Goal: Task Accomplishment & Management: Use online tool/utility

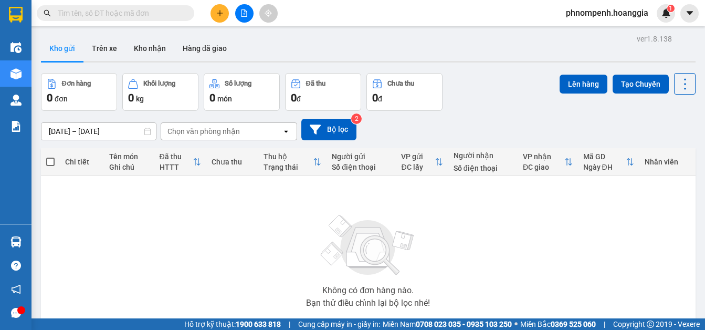
click at [151, 14] on input "text" at bounding box center [120, 13] width 124 height 12
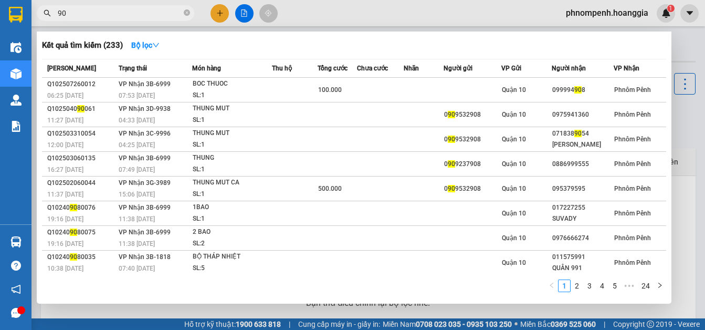
type input "9"
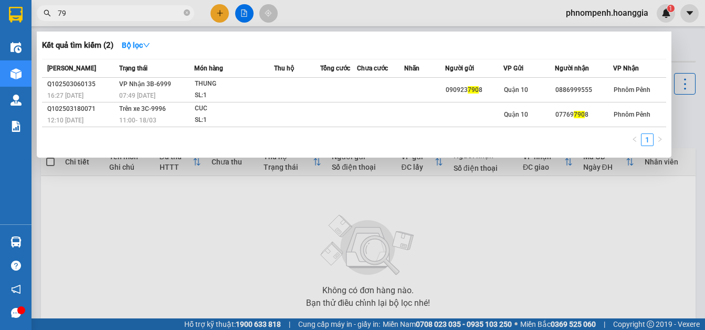
type input "7"
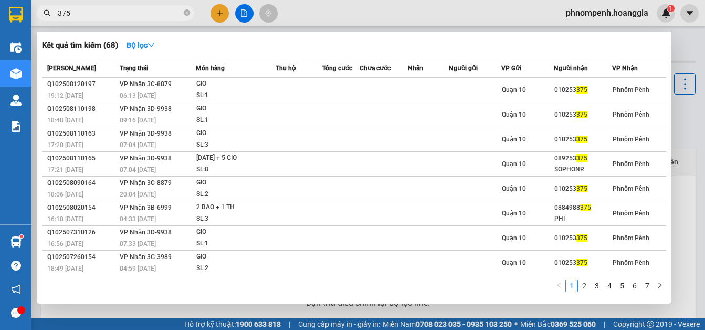
type input "375"
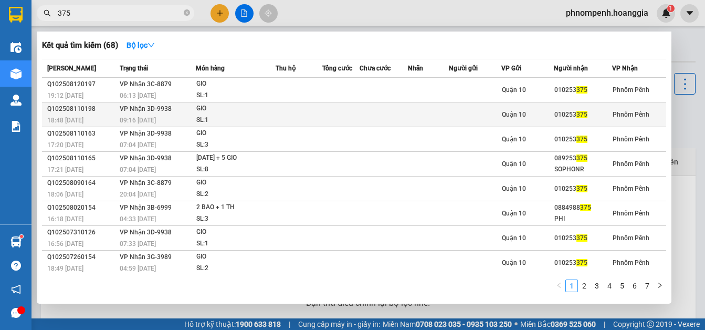
drag, startPoint x: 54, startPoint y: -24, endPoint x: 373, endPoint y: 114, distance: 346.9
click at [373, 114] on td at bounding box center [383, 114] width 48 height 25
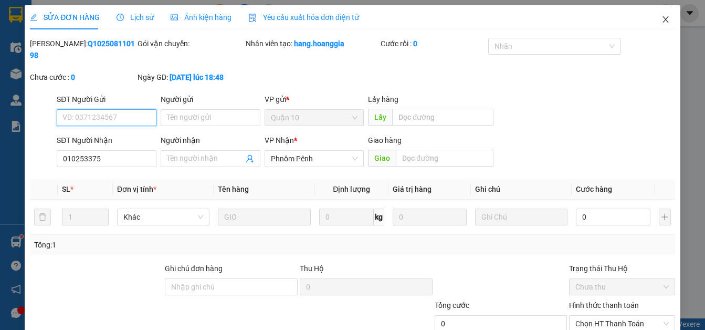
type input "010253375"
click at [661, 22] on icon "close" at bounding box center [665, 19] width 8 height 8
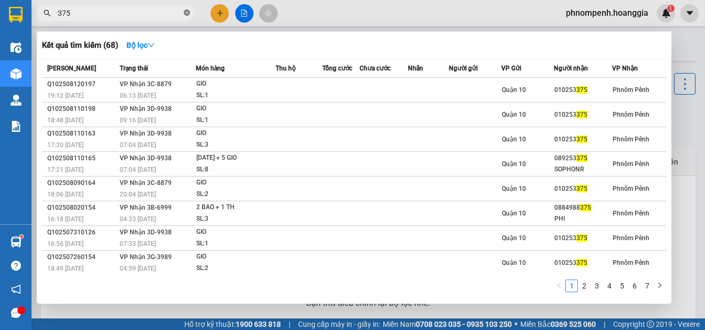
click at [186, 15] on icon "close-circle" at bounding box center [187, 12] width 6 height 6
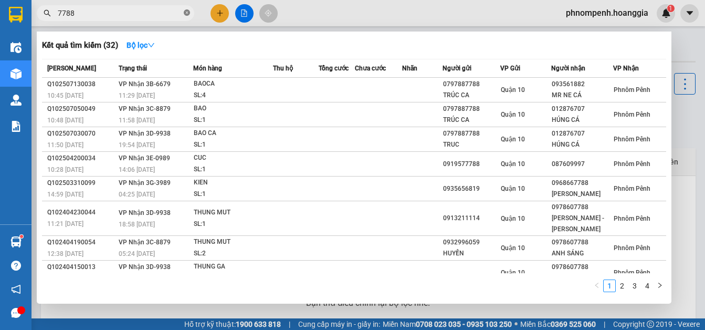
scroll to position [0, 1626]
type input "7788"
